Goal: Navigation & Orientation: Understand site structure

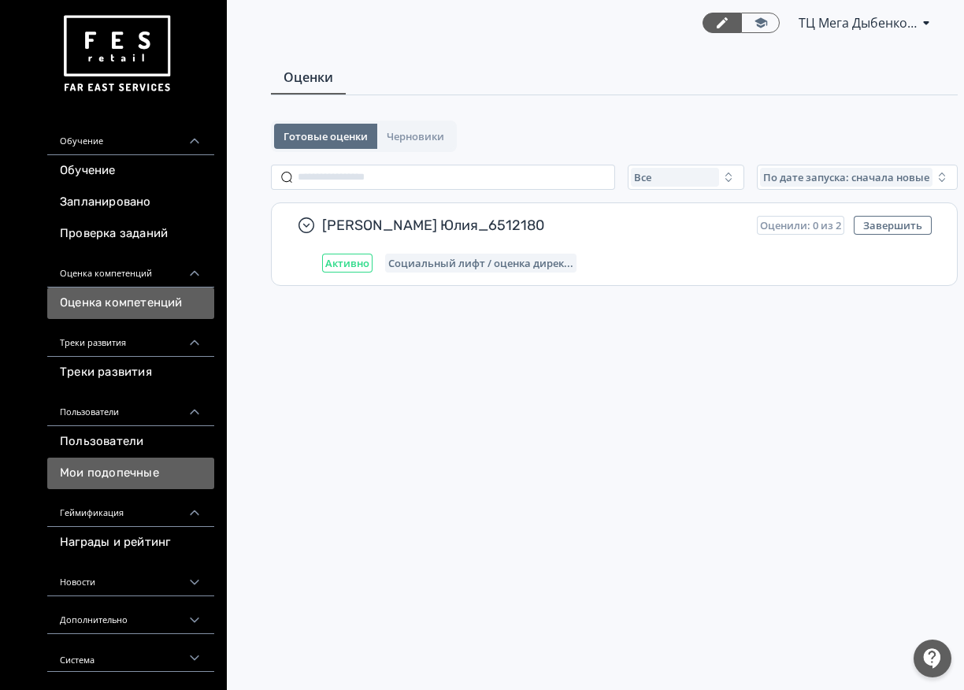
click at [191, 469] on link "Мои подопечные" at bounding box center [130, 474] width 167 height 32
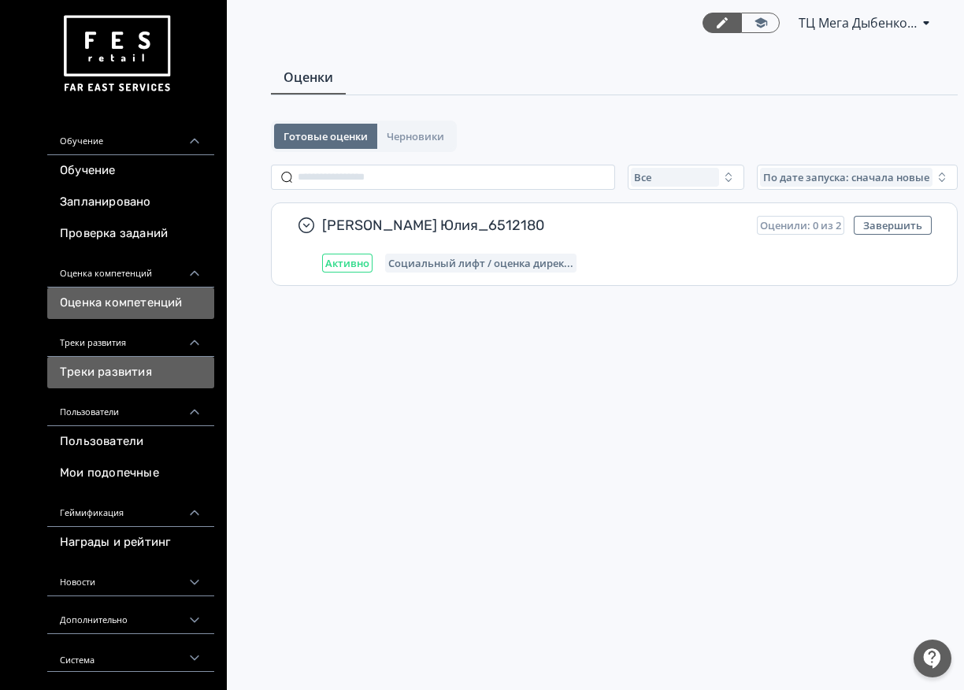
click at [128, 371] on link "Треки развития" at bounding box center [130, 373] width 167 height 32
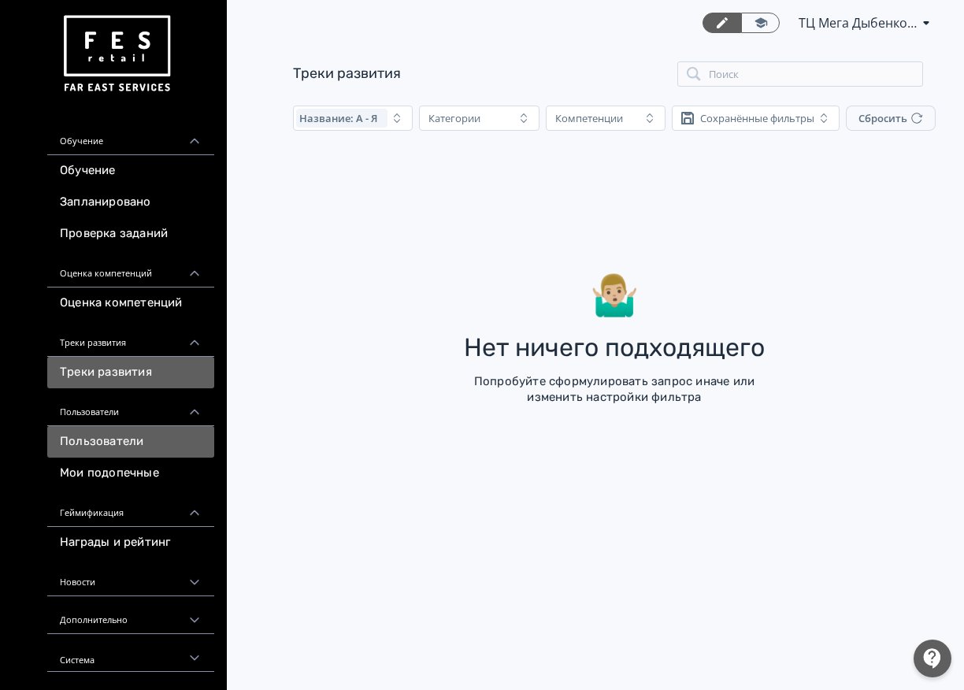
click at [109, 439] on link "Пользователи" at bounding box center [130, 442] width 167 height 32
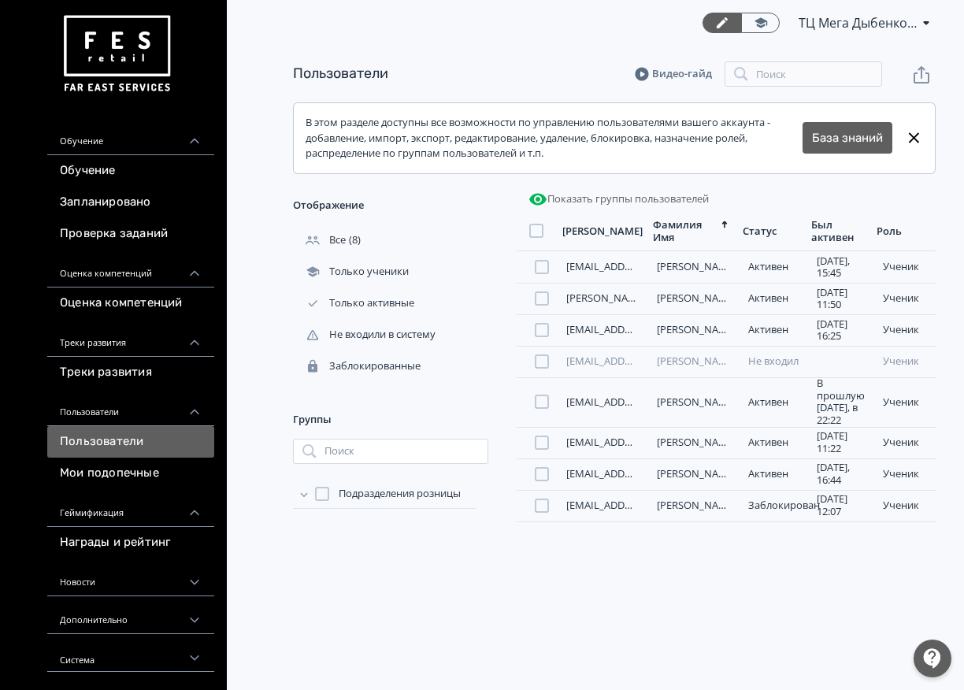
scroll to position [6, 0]
click at [79, 170] on link "Обучение" at bounding box center [130, 171] width 167 height 32
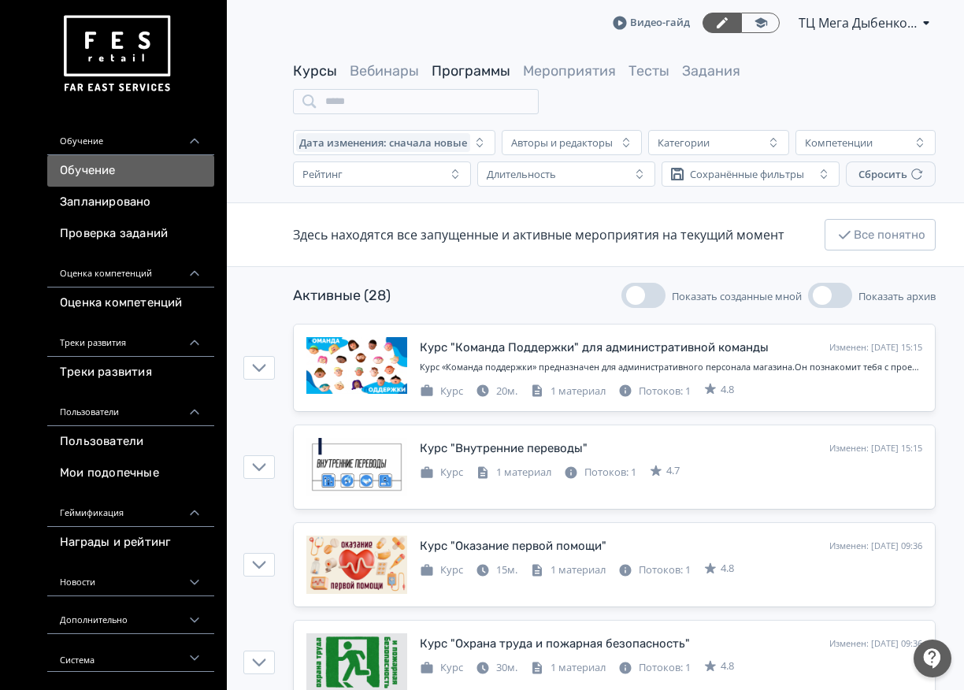
click at [456, 72] on link "Программы" at bounding box center [471, 70] width 79 height 17
